Goal: Transaction & Acquisition: Purchase product/service

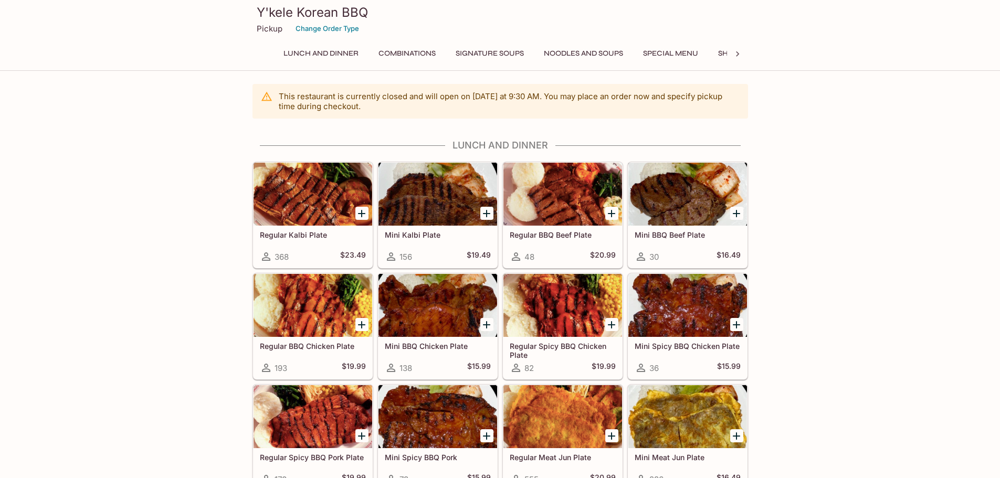
scroll to position [0, 260]
click at [741, 53] on div "Lunch and Dinner Combinations Signature Soups Noodles and Soups Special Menu Sh…" at bounding box center [501, 56] width 496 height 21
click at [718, 55] on button "Catering" at bounding box center [702, 53] width 49 height 15
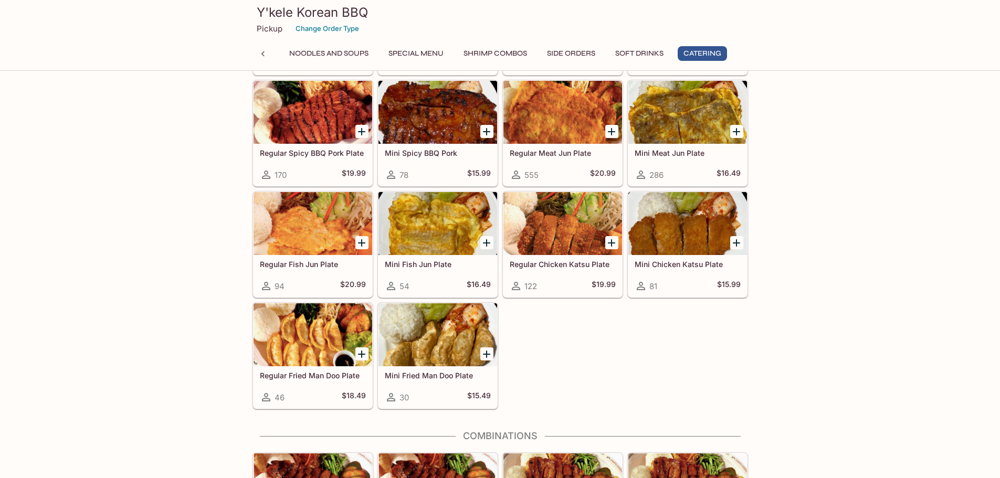
scroll to position [2143, 0]
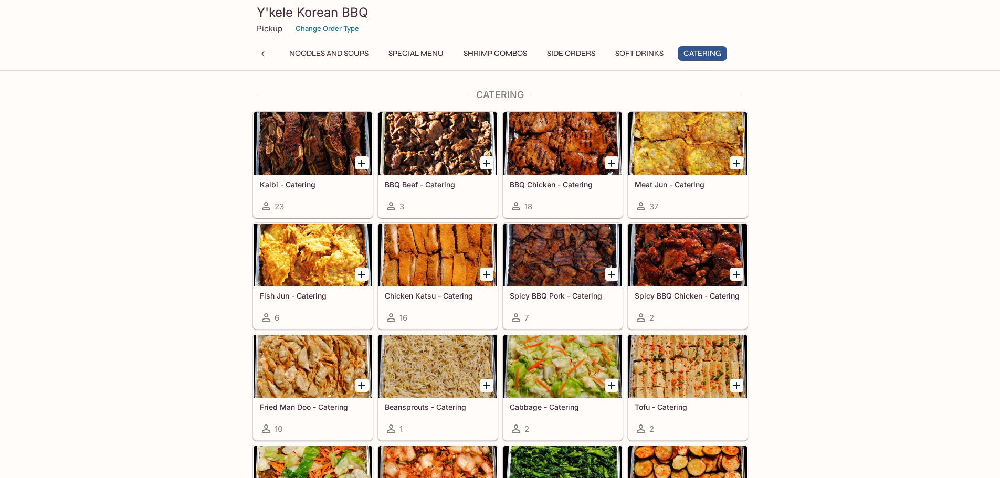
click at [441, 255] on div at bounding box center [438, 255] width 119 height 63
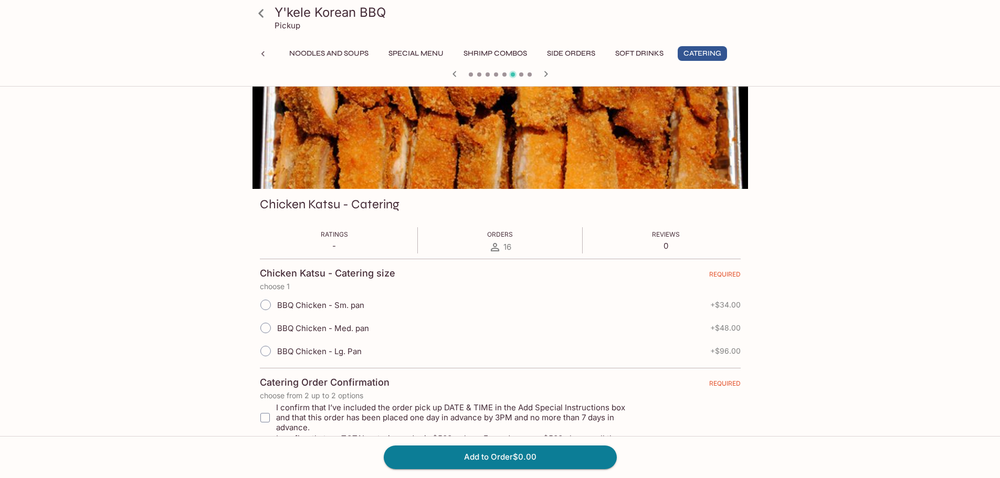
scroll to position [53, 0]
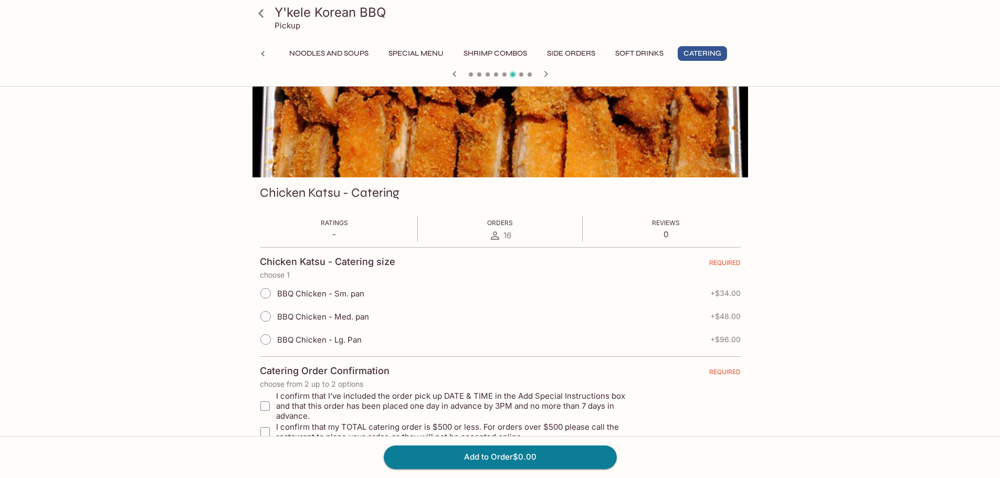
click at [262, 291] on input "BBQ Chicken - Sm. pan" at bounding box center [266, 294] width 22 height 22
radio input "true"
click at [262, 291] on input "BBQ Chicken - Sm. pan" at bounding box center [266, 294] width 22 height 22
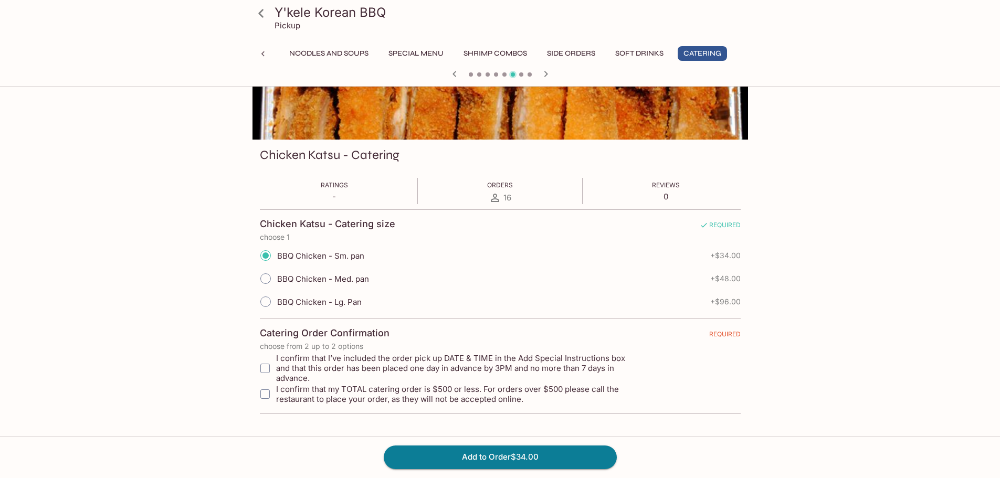
scroll to position [91, 0]
click at [267, 279] on input "BBQ Chicken - Med. pan" at bounding box center [266, 278] width 22 height 22
radio input "true"
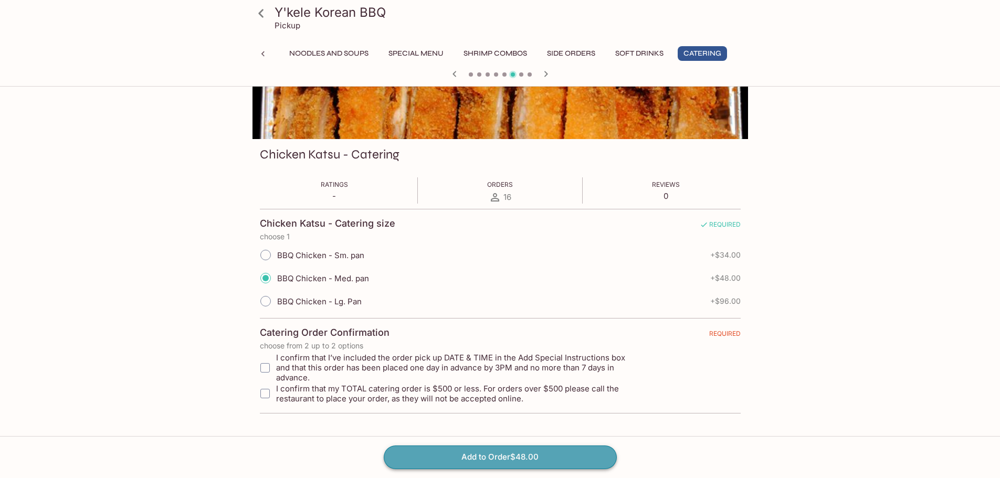
click at [528, 457] on button "Add to Order $48.00" at bounding box center [500, 457] width 233 height 23
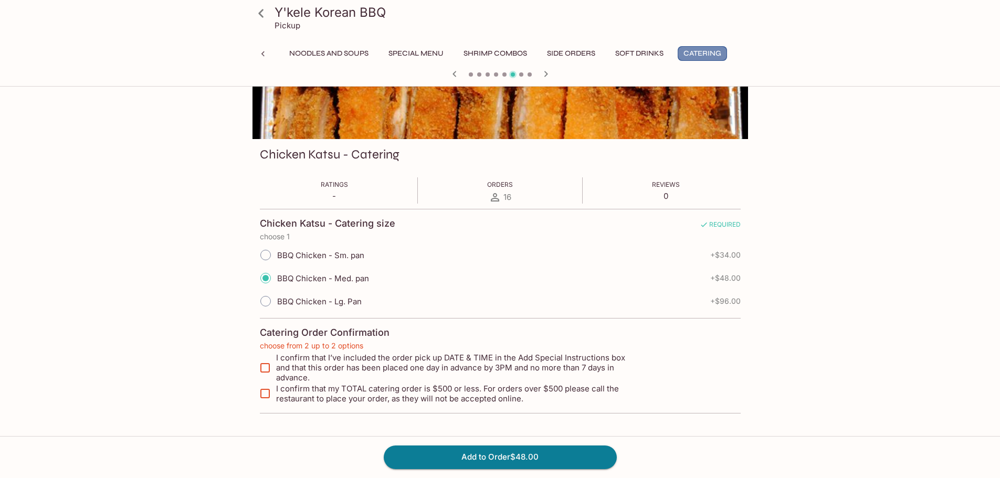
click at [696, 60] on button "Catering" at bounding box center [702, 53] width 49 height 15
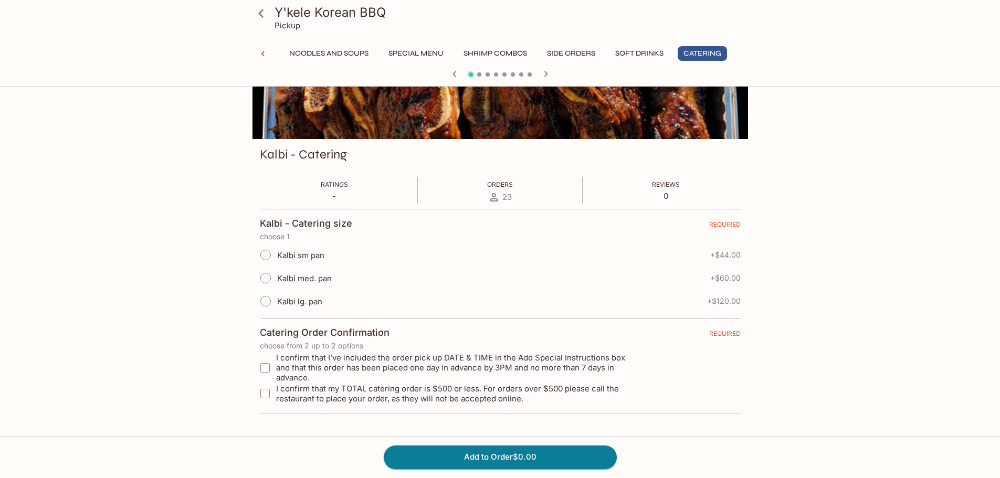
click at [693, 54] on button "Catering" at bounding box center [702, 53] width 49 height 15
click at [648, 50] on button "Soft Drinks" at bounding box center [640, 53] width 60 height 15
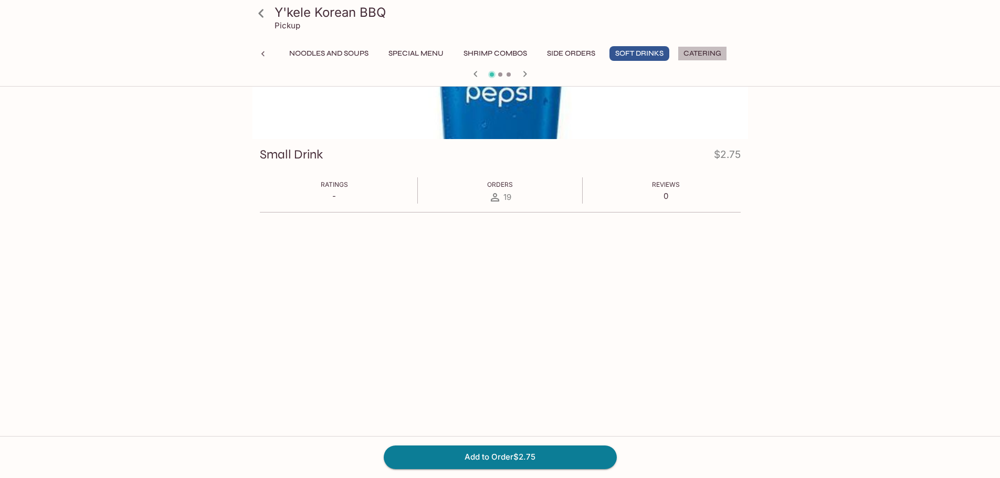
click at [704, 54] on button "Catering" at bounding box center [702, 53] width 49 height 15
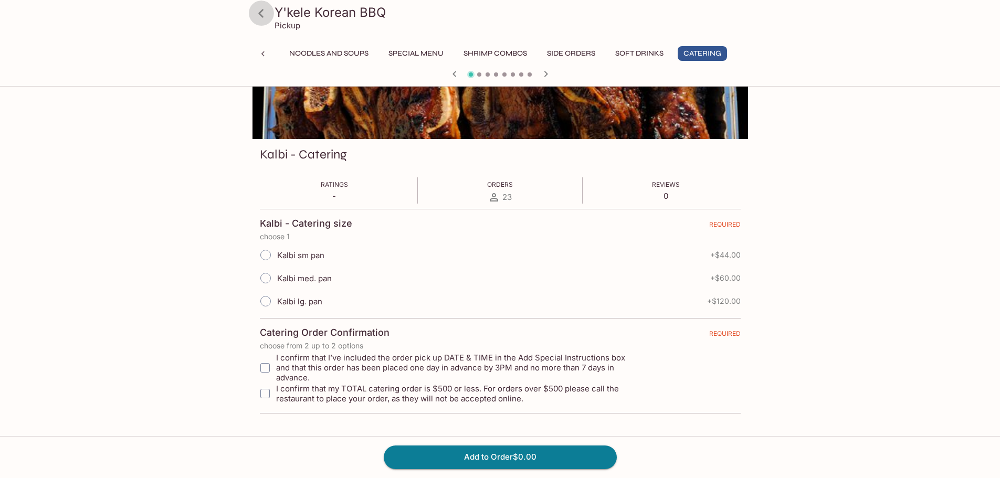
click at [259, 11] on icon at bounding box center [261, 13] width 18 height 18
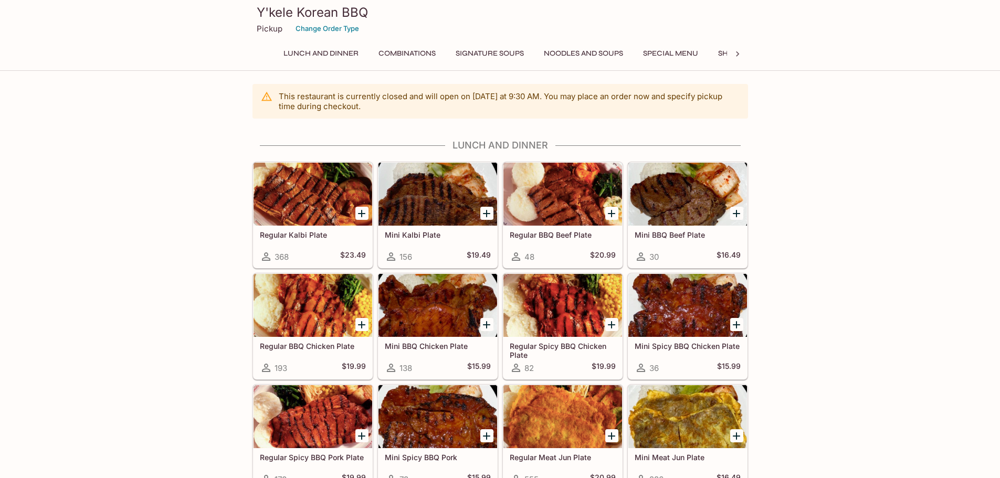
click at [739, 52] on icon at bounding box center [738, 54] width 11 height 11
click at [717, 53] on button "Catering" at bounding box center [702, 53] width 49 height 15
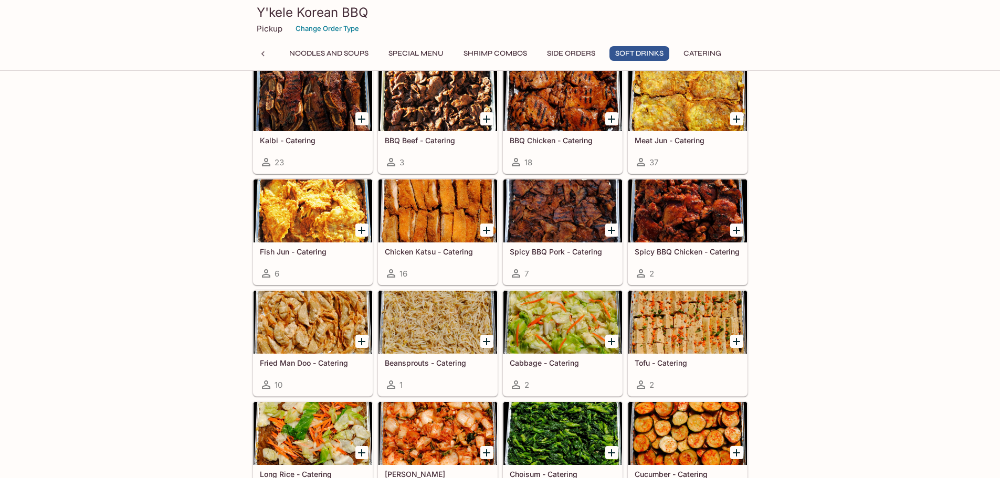
scroll to position [2124, 0]
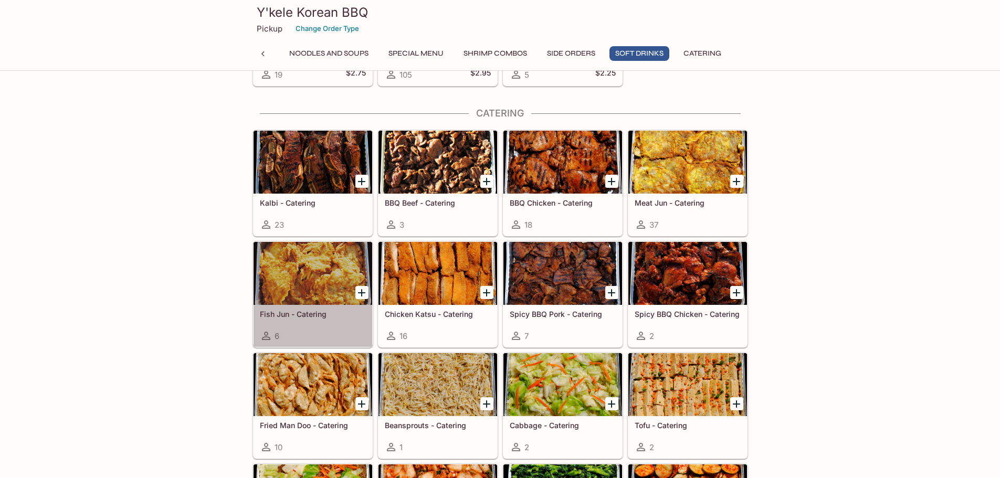
click at [290, 288] on div at bounding box center [313, 273] width 119 height 63
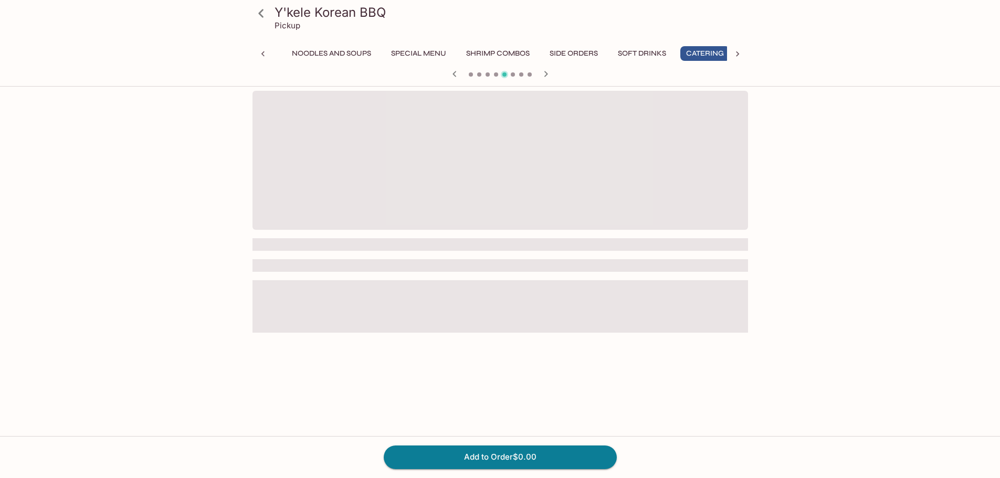
scroll to position [0, 260]
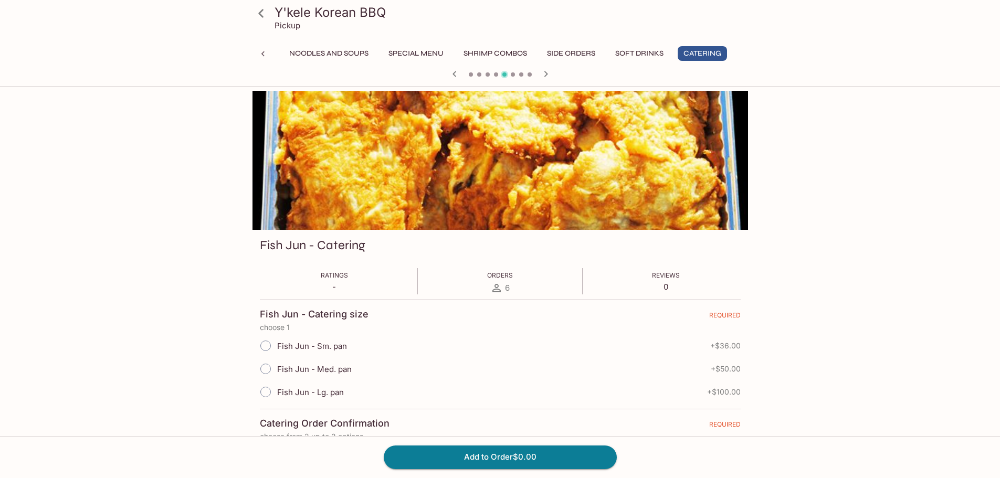
click at [316, 342] on span "Fish Jun - Sm. pan" at bounding box center [312, 346] width 70 height 10
click at [277, 342] on input "Fish Jun - Sm. pan" at bounding box center [266, 346] width 22 height 22
radio input "true"
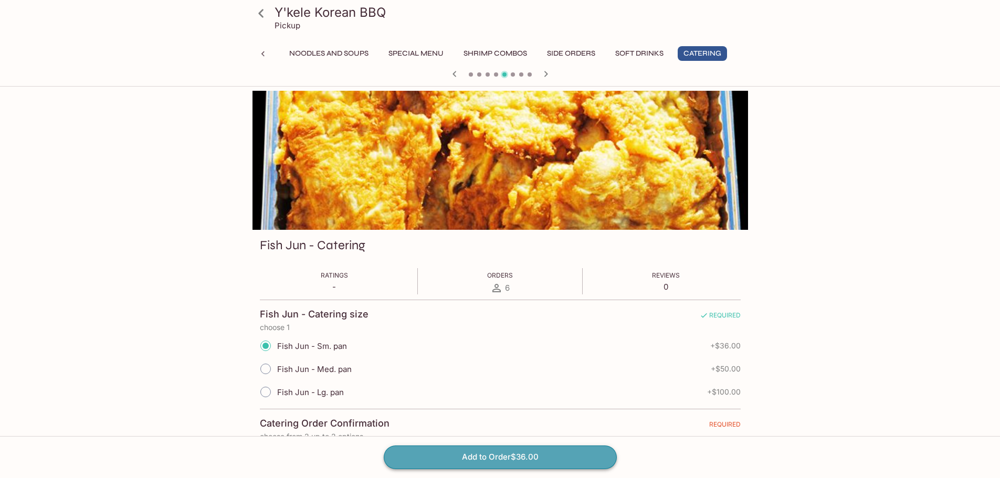
click at [439, 455] on button "Add to Order $36.00" at bounding box center [500, 457] width 233 height 23
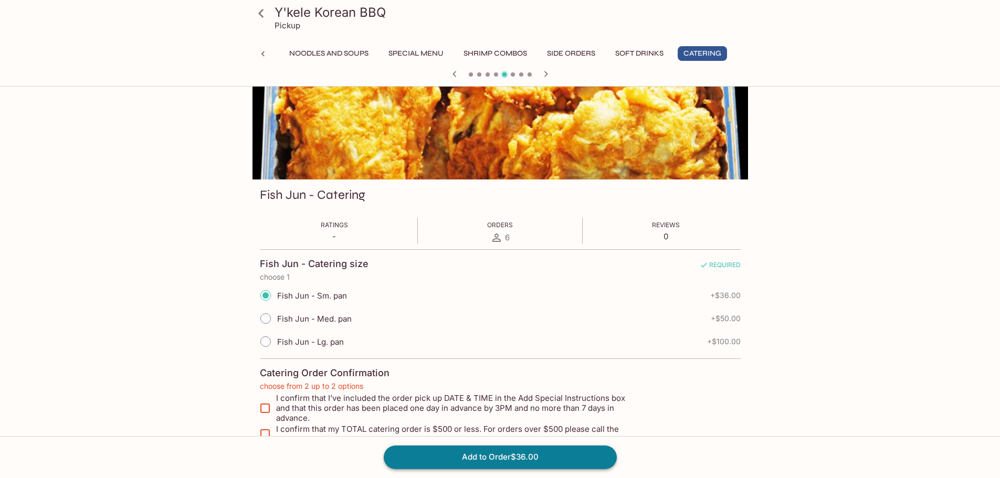
scroll to position [91, 0]
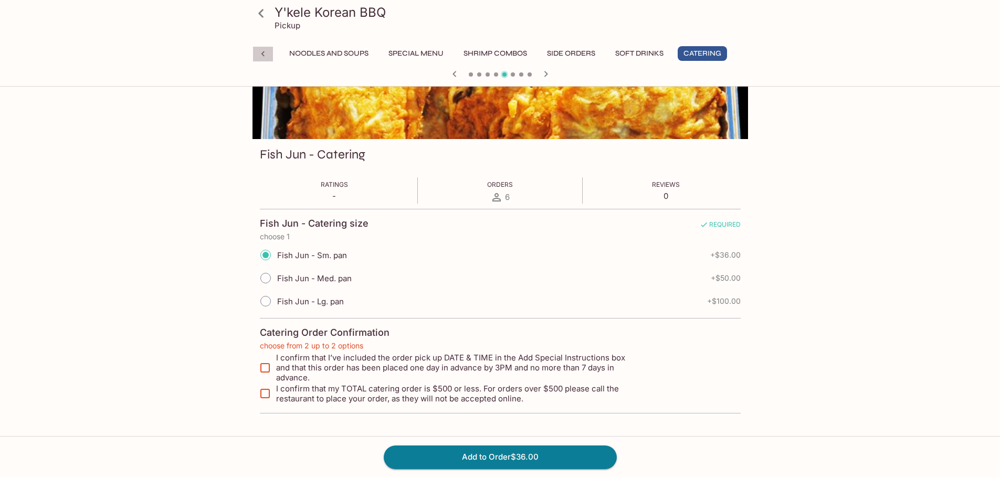
click at [264, 55] on icon at bounding box center [263, 54] width 11 height 11
click at [264, 17] on icon at bounding box center [261, 13] width 18 height 18
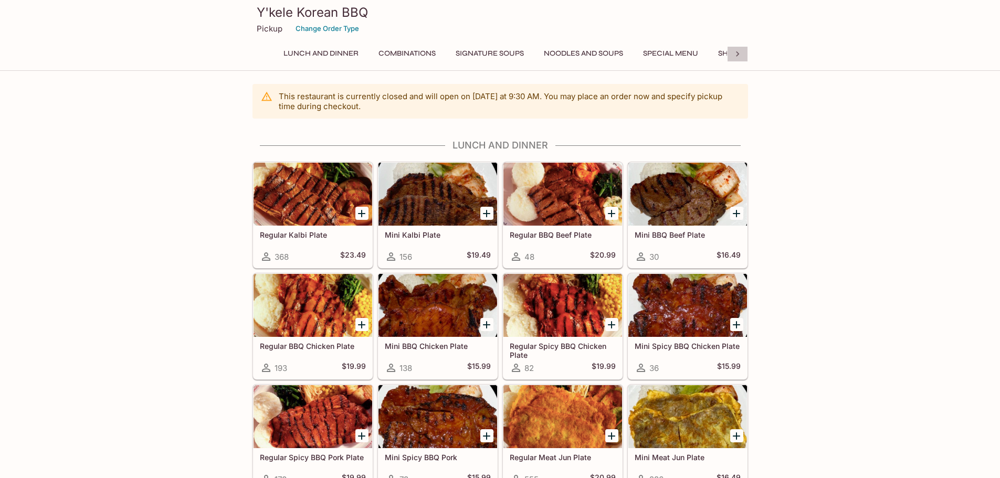
click at [739, 56] on icon at bounding box center [738, 54] width 11 height 11
click at [739, 56] on div "Lunch and Dinner Combinations Signature Soups Noodles and Soups Special Menu Sh…" at bounding box center [501, 56] width 496 height 21
click at [701, 51] on button "Catering" at bounding box center [702, 53] width 49 height 15
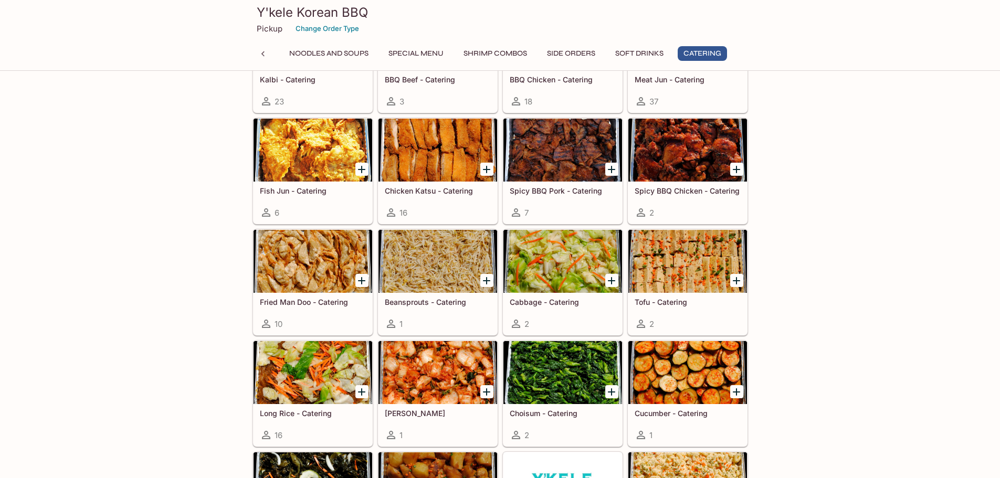
scroll to position [2353, 0]
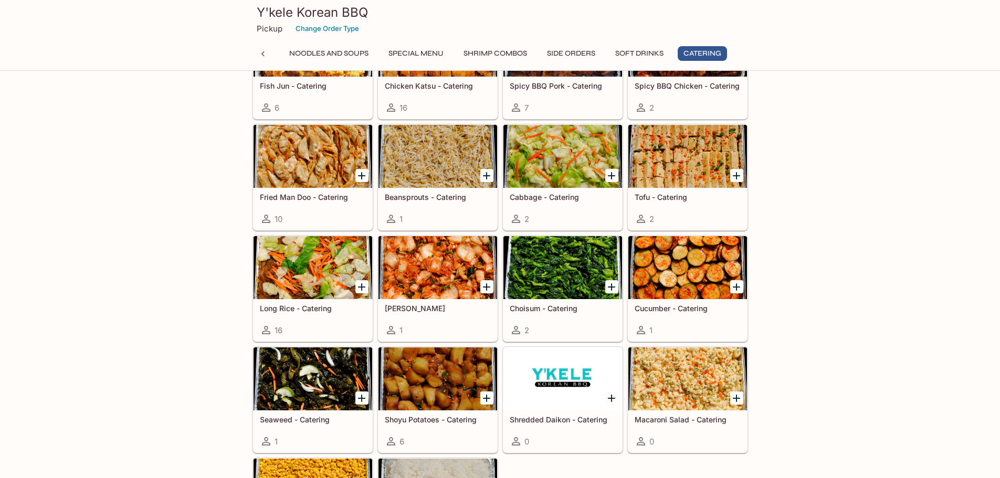
click at [310, 176] on div at bounding box center [313, 156] width 119 height 63
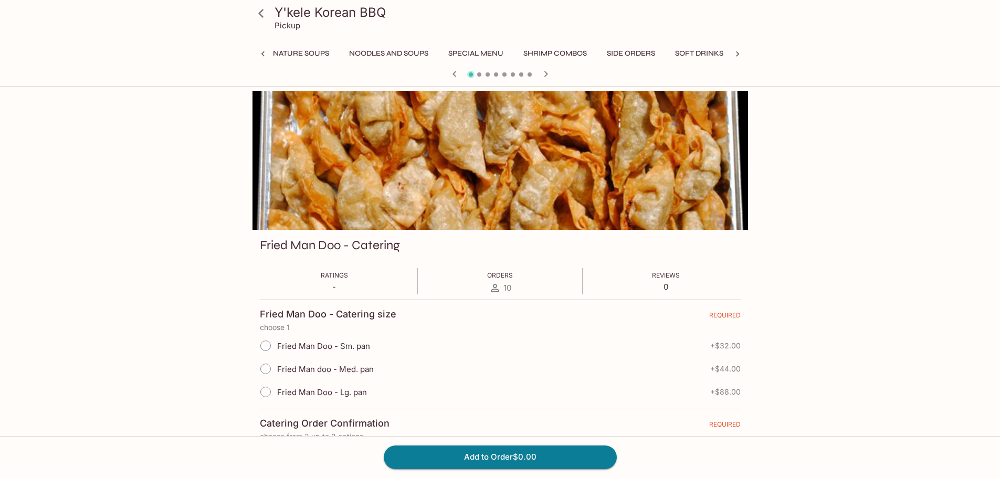
scroll to position [0, 260]
